Goal: Book appointment/travel/reservation

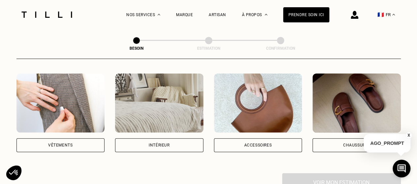
scroll to position [132, 0]
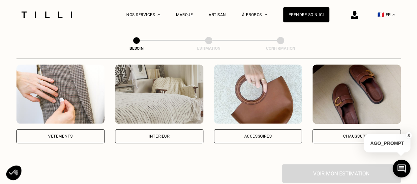
click at [71, 135] on div "Vêtements" at bounding box center [60, 137] width 24 height 4
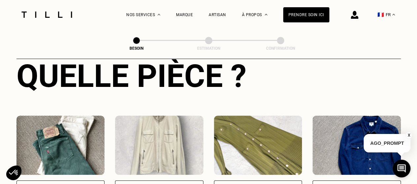
scroll to position [315, 0]
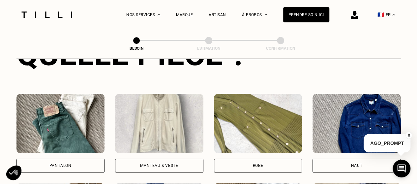
click at [85, 161] on div "Pantalon" at bounding box center [60, 166] width 88 height 14
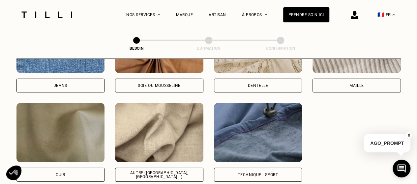
scroll to position [805, 0]
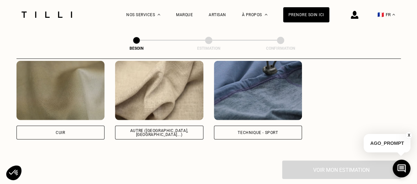
click at [149, 129] on div "Autre ([GEOGRAPHIC_DATA], [GEOGRAPHIC_DATA]...)" at bounding box center [159, 133] width 77 height 8
select select "FR"
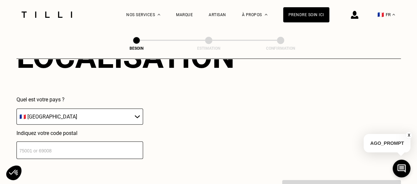
scroll to position [950, 0]
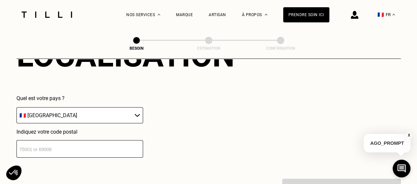
click at [109, 146] on input "number" at bounding box center [79, 149] width 127 height 17
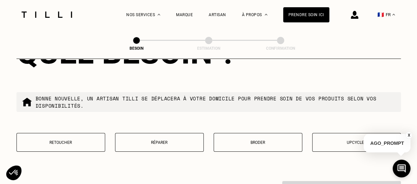
scroll to position [1182, 0]
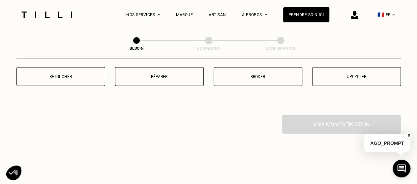
type input "75013"
click at [81, 78] on button "Retoucher" at bounding box center [60, 76] width 89 height 19
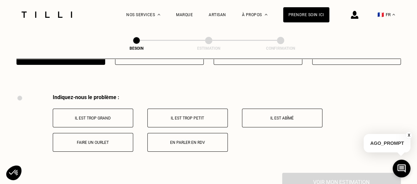
scroll to position [1219, 0]
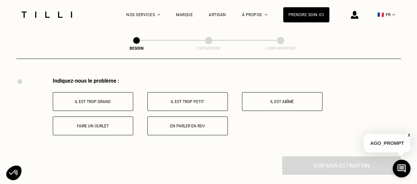
click at [122, 100] on p "Il est trop grand" at bounding box center [92, 102] width 73 height 5
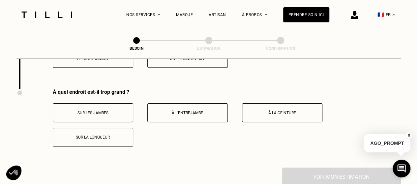
scroll to position [1298, 0]
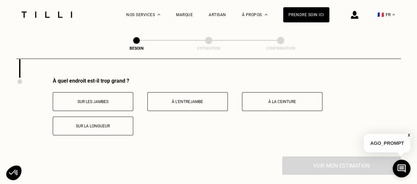
click at [270, 85] on div "À quel endroit est-il trop grand ? Sur les jambes À l’entrejambe À la ceinture …" at bounding box center [227, 107] width 348 height 58
click at [268, 93] on button "À la ceinture" at bounding box center [282, 101] width 81 height 19
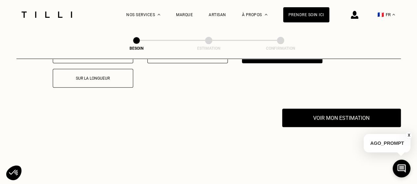
scroll to position [1397, 0]
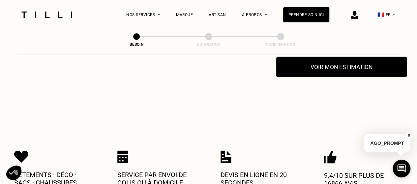
click at [323, 61] on button "Voir mon estimation" at bounding box center [341, 67] width 131 height 20
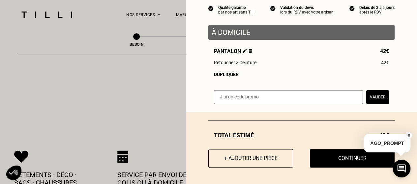
scroll to position [65, 0]
click at [230, 74] on div "Dupliquer" at bounding box center [301, 74] width 175 height 5
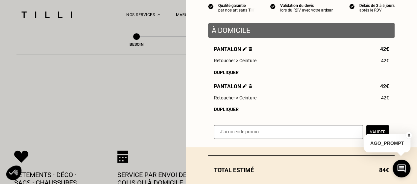
click at [224, 112] on div "Dupliquer" at bounding box center [301, 109] width 175 height 5
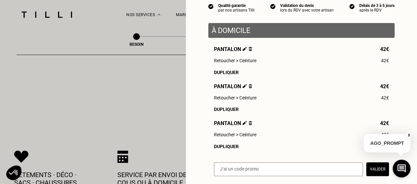
click at [223, 149] on div "Dupliquer" at bounding box center [301, 146] width 175 height 5
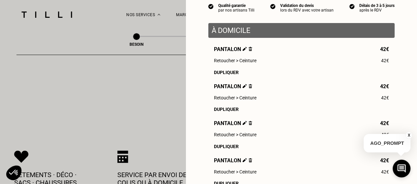
scroll to position [164, 0]
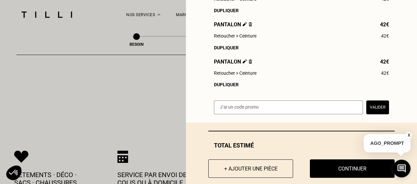
click at [408, 136] on button "X" at bounding box center [409, 135] width 7 height 7
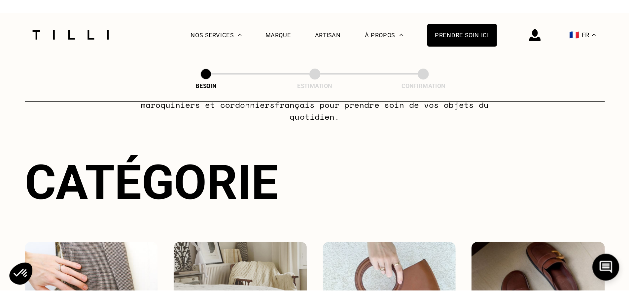
scroll to position [0, 0]
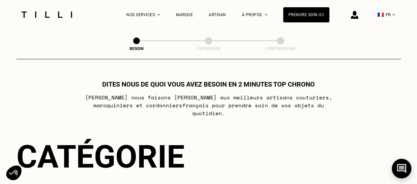
click at [404, 167] on icon at bounding box center [402, 168] width 11 height 17
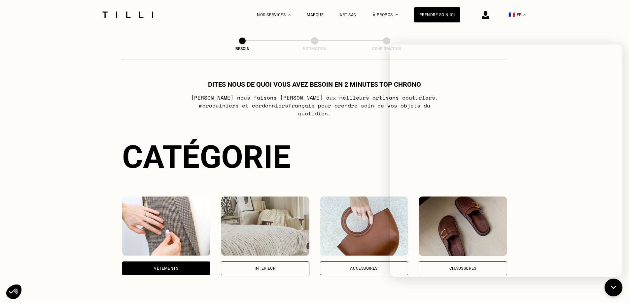
click at [360, 141] on div "Catégorie" at bounding box center [314, 157] width 385 height 37
click at [417, 12] on div "Prendre soin ici" at bounding box center [437, 14] width 46 height 15
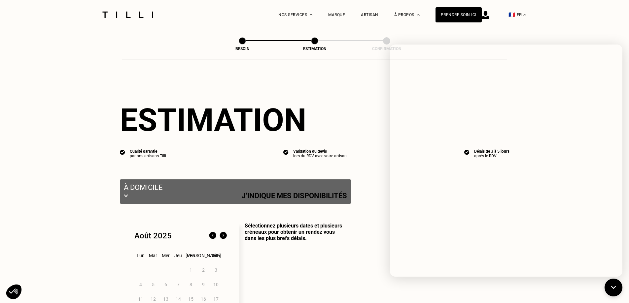
select select "FR"
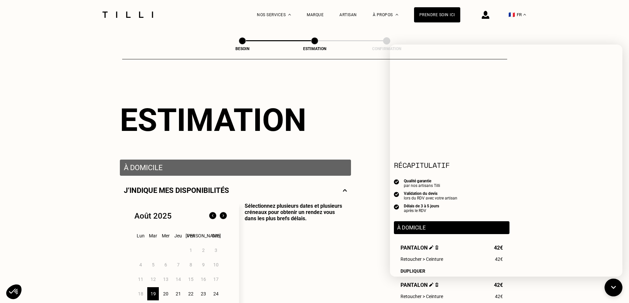
click at [417, 28] on div "La Méthode Retoucherie Maroquinerie Broderie Cordonnerie Nos prix Nos services …" at bounding box center [314, 14] width 629 height 29
click at [417, 184] on button at bounding box center [612, 287] width 19 height 19
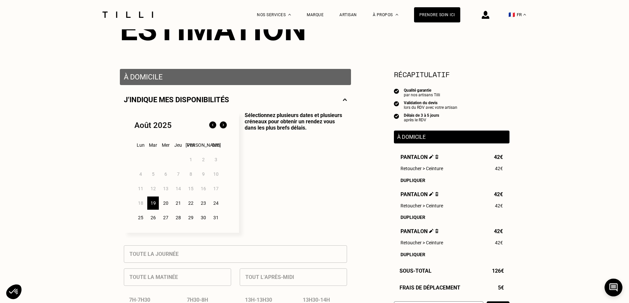
scroll to position [66, 0]
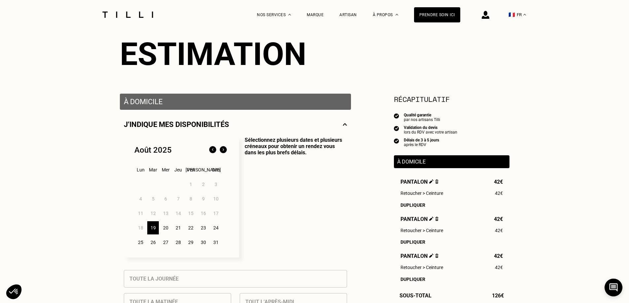
click at [417, 183] on img at bounding box center [437, 181] width 4 height 4
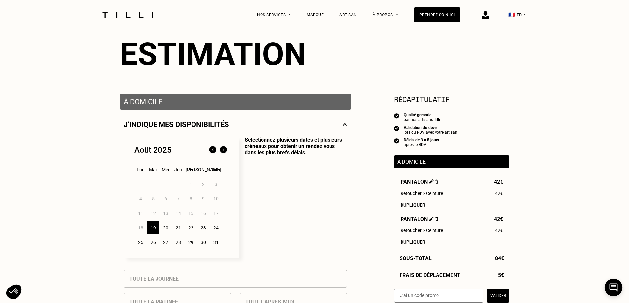
click at [417, 183] on img at bounding box center [437, 181] width 4 height 4
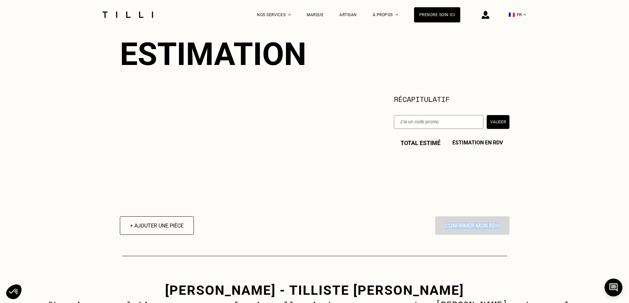
click at [417, 183] on div "+ Ajouter une pièce En cliquant sur “Confirmer”, vous déclenchez l’intervention…" at bounding box center [314, 154] width 389 height 162
click at [417, 182] on div "+ Ajouter une pièce En cliquant sur “Confirmer”, vous déclenchez l’intervention…" at bounding box center [314, 154] width 389 height 162
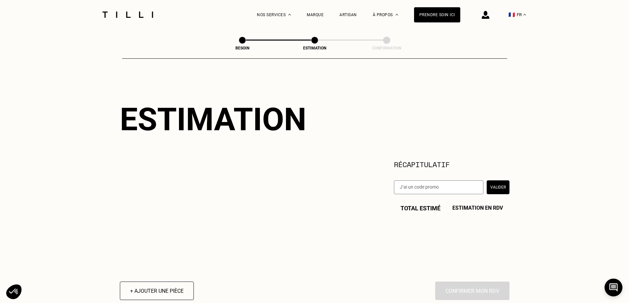
scroll to position [0, 0]
click at [173, 184] on button "+ Ajouter une pièce" at bounding box center [156, 291] width 81 height 20
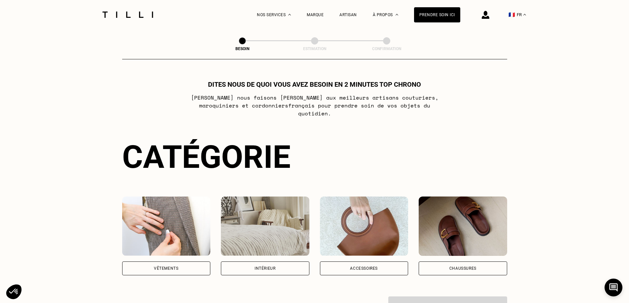
click at [189, 184] on div "Vêtements" at bounding box center [166, 269] width 88 height 14
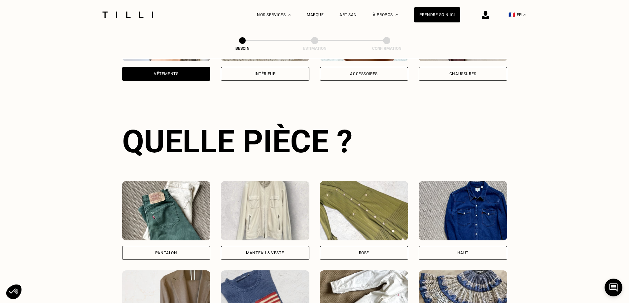
scroll to position [216, 0]
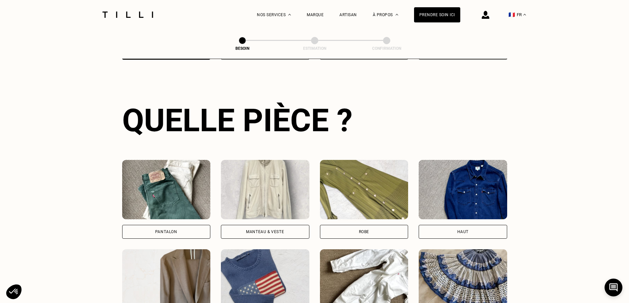
click at [180, 184] on div "Pantalon" at bounding box center [166, 232] width 88 height 14
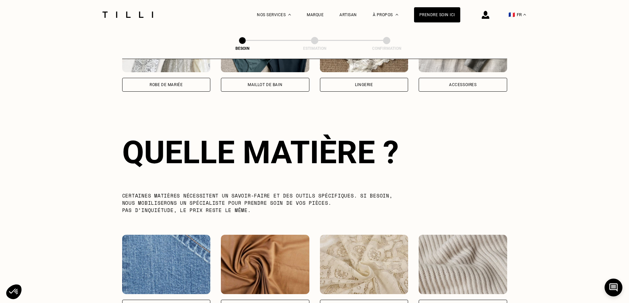
scroll to position [575, 0]
